Goal: Information Seeking & Learning: Learn about a topic

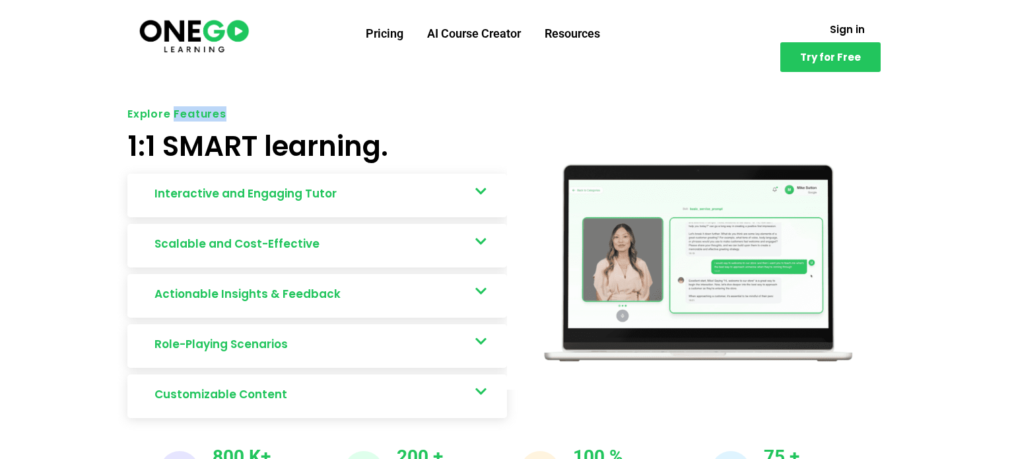
drag, startPoint x: 174, startPoint y: 89, endPoint x: 223, endPoint y: 88, distance: 48.8
click at [223, 109] on h5 "Explore Features" at bounding box center [316, 114] width 379 height 11
copy h5 "Features"
drag, startPoint x: 121, startPoint y: 377, endPoint x: 280, endPoint y: 383, distance: 159.2
click at [280, 383] on div "Explore Features 1:1 SMART learning. Interactive and Engaging Tutor Real-world …" at bounding box center [507, 307] width 772 height 410
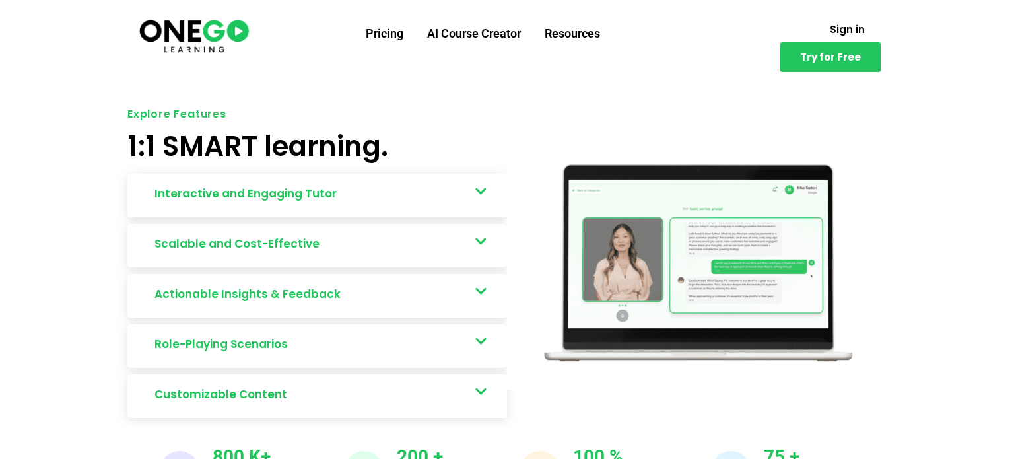
drag, startPoint x: 48, startPoint y: 231, endPoint x: 77, endPoint y: 246, distance: 32.2
click at [48, 232] on section "Explore Features 1:1 SMART learning. Interactive and Engaging Tutor Real-world …" at bounding box center [507, 287] width 1014 height 476
drag, startPoint x: 113, startPoint y: 178, endPoint x: 336, endPoint y: 181, distance: 223.1
click at [336, 181] on section "Explore Features 1:1 SMART learning. Interactive and Engaging Tutor Real-world …" at bounding box center [507, 287] width 1014 height 476
copy span "Interactive and Engaging Tutor"
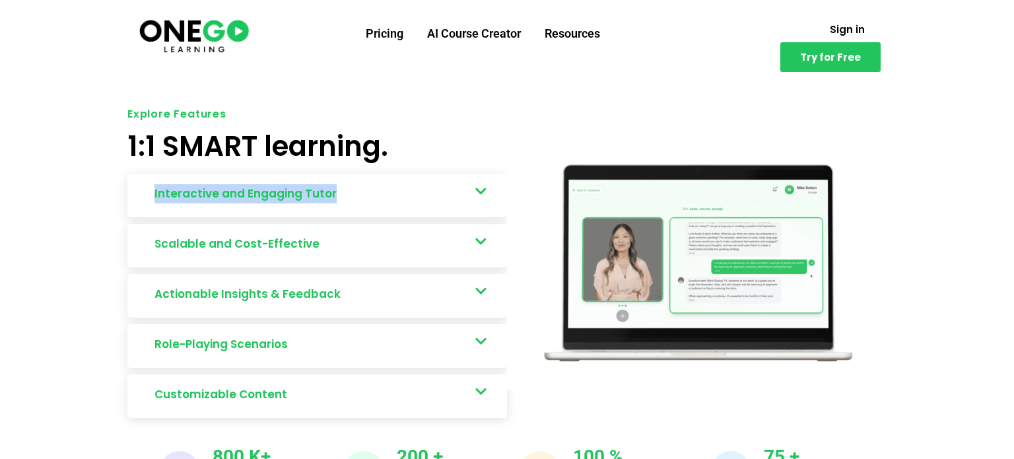
copy span "Interactive and Engaging Tutor"
click at [897, 86] on section "Explore Features 1:1 SMART learning. Interactive and Engaging Tutor Real-world …" at bounding box center [507, 287] width 1014 height 476
